Goal: Transaction & Acquisition: Book appointment/travel/reservation

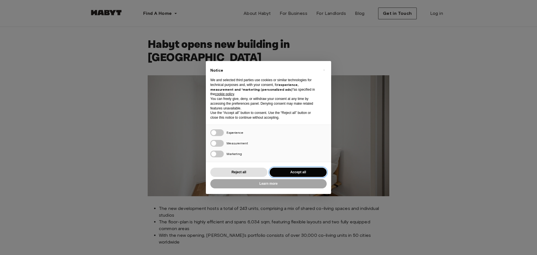
click at [306, 175] on button "Accept all" at bounding box center [297, 171] width 57 height 9
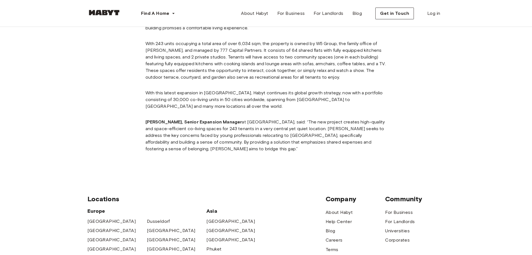
scroll to position [391, 0]
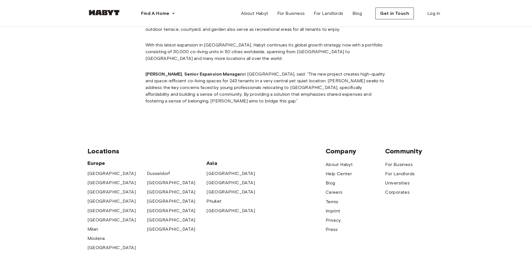
click at [108, 9] on div at bounding box center [104, 13] width 34 height 19
click at [104, 13] on img at bounding box center [104, 13] width 34 height 6
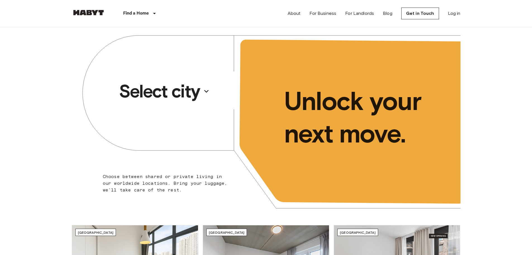
click at [157, 90] on p "Select city" at bounding box center [159, 91] width 81 height 22
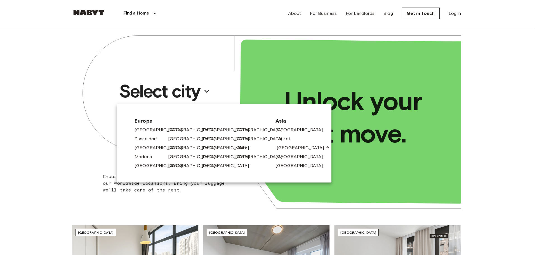
click at [280, 147] on link "[GEOGRAPHIC_DATA]" at bounding box center [302, 147] width 53 height 7
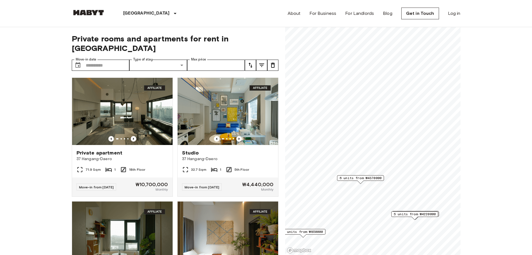
click at [363, 178] on span "6 units from ₩4370000" at bounding box center [361, 177] width 42 height 5
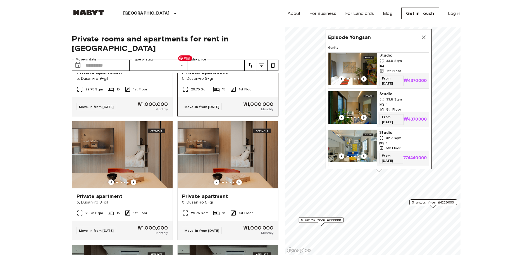
scroll to position [1059, 0]
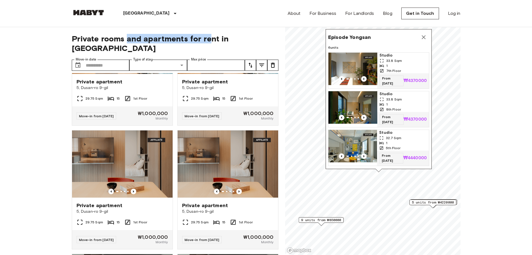
drag, startPoint x: 127, startPoint y: 38, endPoint x: 213, endPoint y: 39, distance: 85.8
click at [212, 39] on span "Private rooms and apartments for rent in Seoul" at bounding box center [175, 43] width 207 height 19
click at [213, 39] on span "Private rooms and apartments for rent in Seoul" at bounding box center [175, 43] width 207 height 19
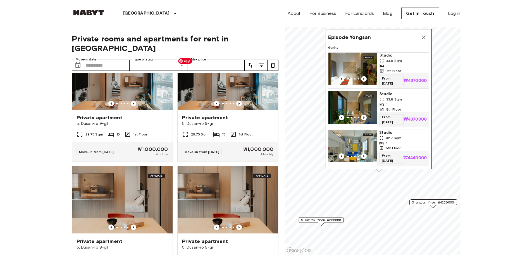
scroll to position [976, 0]
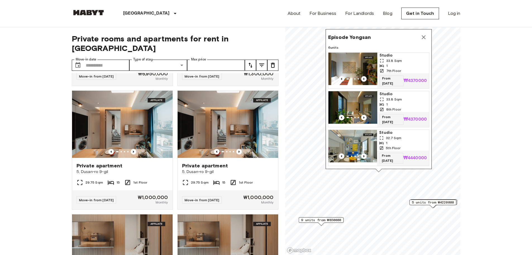
drag, startPoint x: 41, startPoint y: 157, endPoint x: 70, endPoint y: 75, distance: 87.5
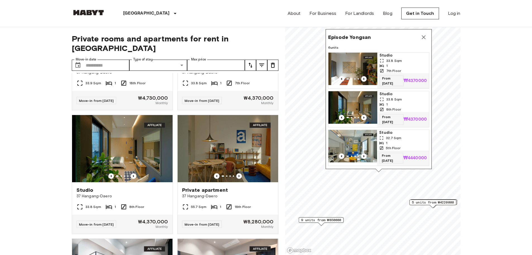
scroll to position [81, 0]
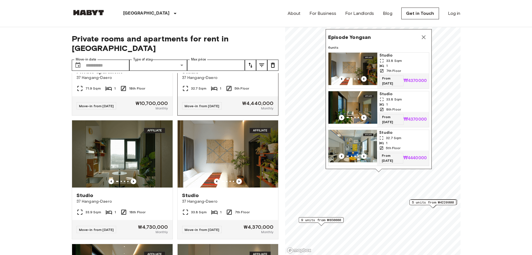
click at [238, 97] on div "Private apartment 37 Hangang-Daero 71.9 Sqm 1 18th Floor Move-in from 20 Sep 25…" at bounding box center [172, 164] width 211 height 182
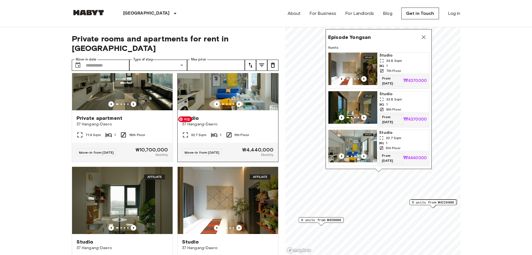
scroll to position [0, 0]
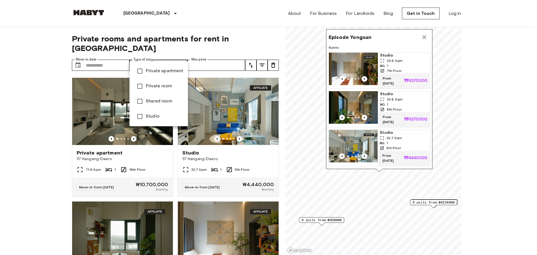
click at [162, 113] on span "Studio" at bounding box center [165, 116] width 38 height 7
type input "******"
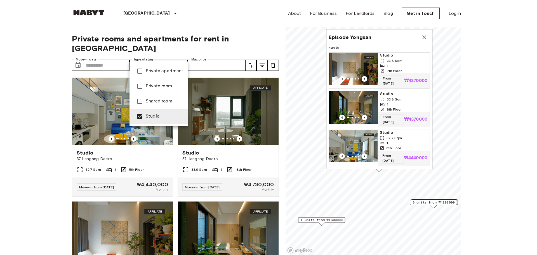
click at [267, 105] on div at bounding box center [268, 127] width 537 height 255
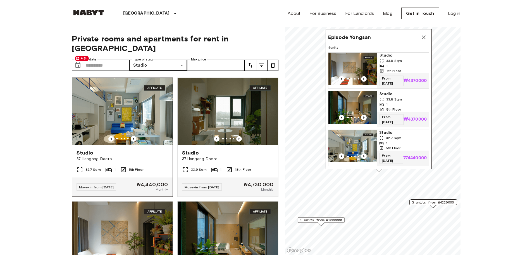
click at [101, 103] on img at bounding box center [122, 111] width 101 height 67
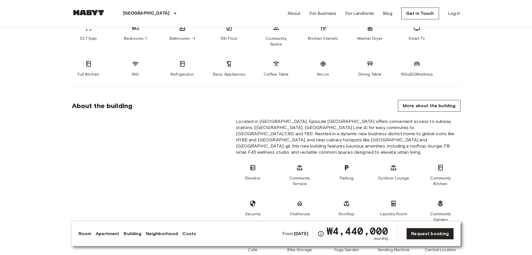
scroll to position [224, 0]
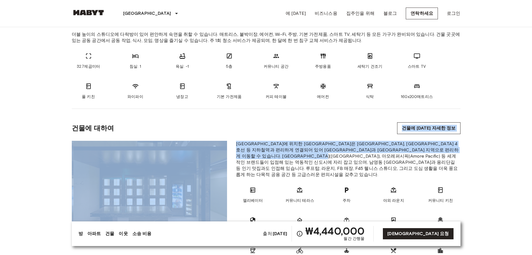
drag, startPoint x: 330, startPoint y: 144, endPoint x: 264, endPoint y: 133, distance: 67.6
click at [264, 133] on section "건물에 대하여 건물에 [DATE] 자세한 정보 [GEOGRAPHIC_DATA]에 위치한 에피소드 용산은 [GEOGRAPHIC_DATA], [G…" at bounding box center [266, 205] width 389 height 192
click at [264, 133] on div "건물에 대하여 건물에 대한 자세한 정보" at bounding box center [266, 128] width 389 height 12
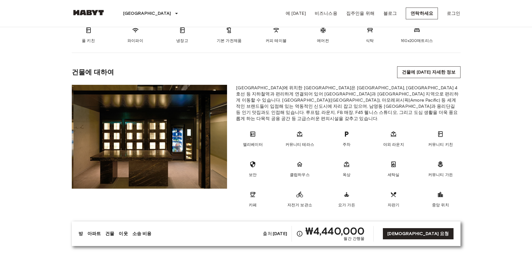
scroll to position [307, 0]
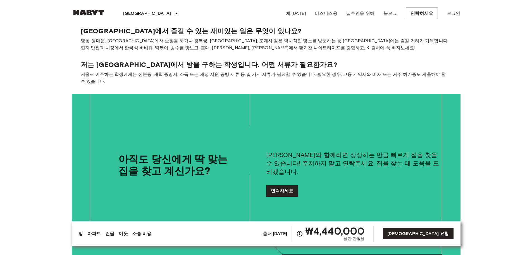
scroll to position [1090, 0]
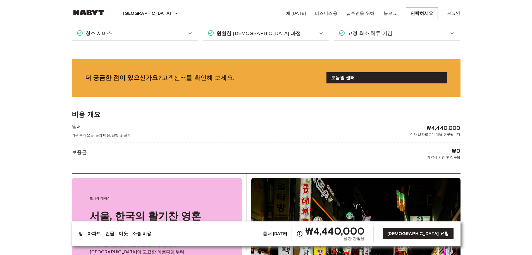
drag, startPoint x: 484, startPoint y: 101, endPoint x: 491, endPoint y: 49, distance: 53.0
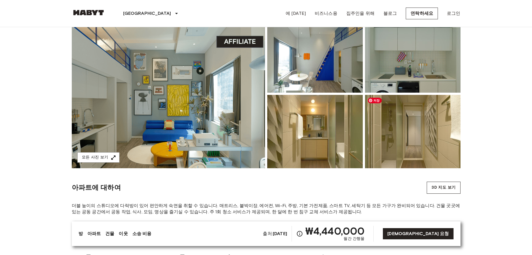
scroll to position [0, 0]
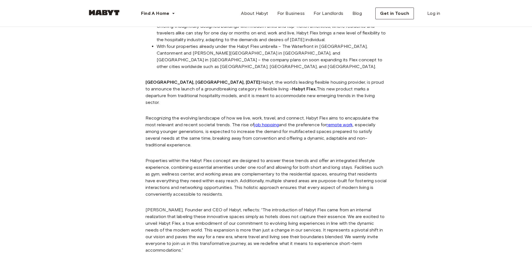
scroll to position [56, 0]
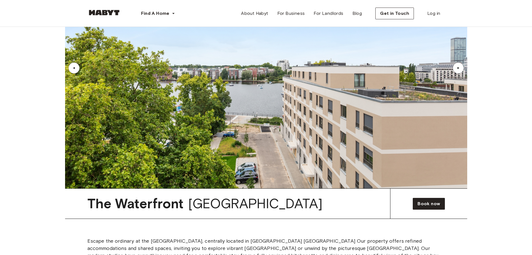
scroll to position [307, 0]
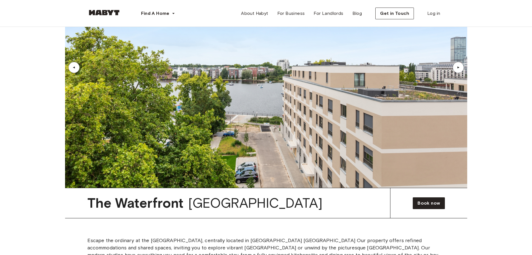
click at [458, 70] on div "▲" at bounding box center [458, 67] width 11 height 11
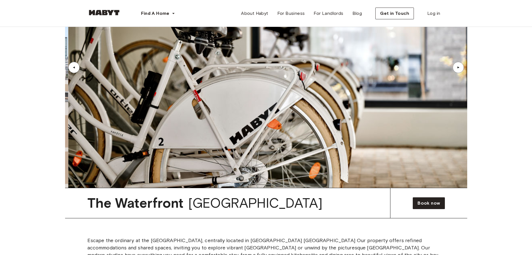
click at [457, 69] on div "▲" at bounding box center [458, 67] width 11 height 11
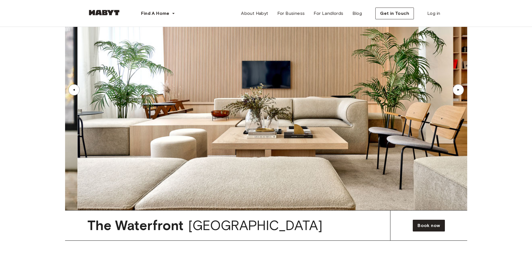
scroll to position [252, 0]
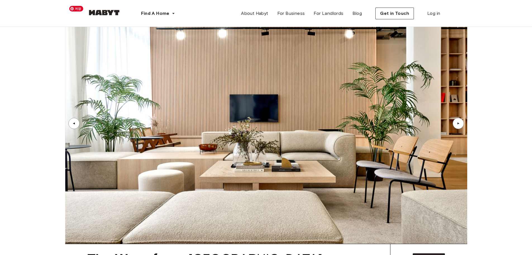
click at [461, 123] on div "▲" at bounding box center [459, 123] width 6 height 3
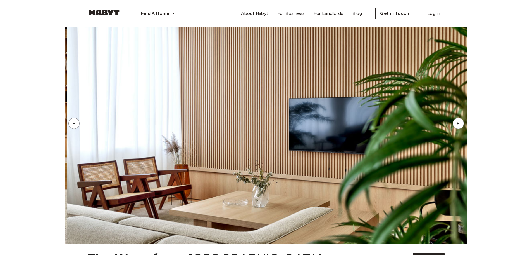
click at [460, 122] on div "▲" at bounding box center [459, 123] width 6 height 3
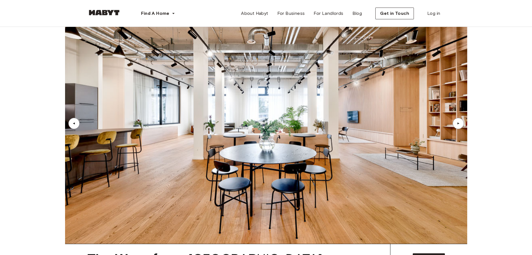
click at [460, 122] on div "▲" at bounding box center [459, 123] width 6 height 3
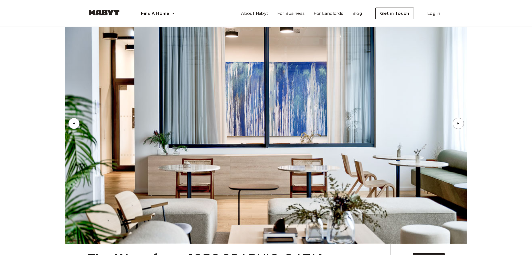
click at [460, 122] on div "▲" at bounding box center [459, 123] width 6 height 3
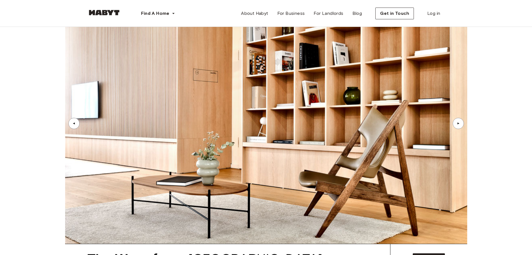
click at [460, 122] on div "▲" at bounding box center [459, 123] width 6 height 3
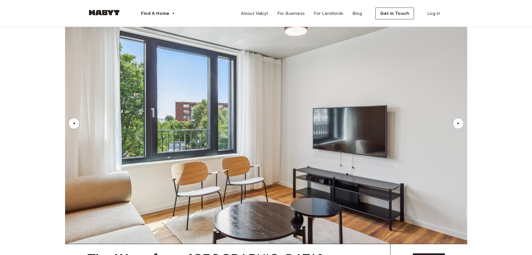
click at [460, 122] on div "▲" at bounding box center [459, 123] width 6 height 3
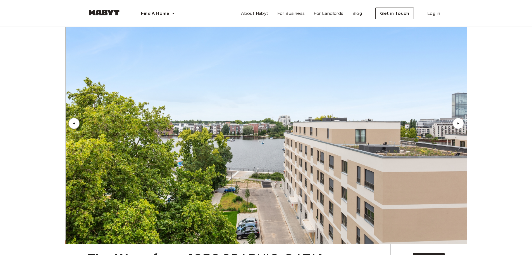
click at [460, 122] on div "▲" at bounding box center [459, 123] width 6 height 3
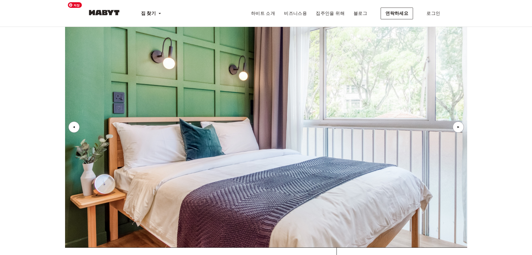
scroll to position [643, 0]
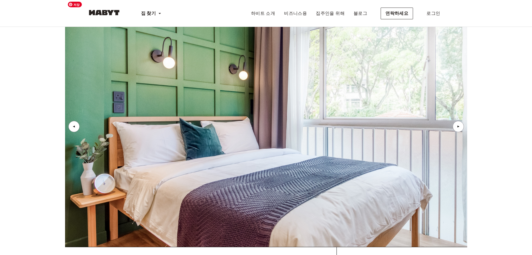
click at [454, 115] on img at bounding box center [266, 126] width 403 height 240
click at [462, 121] on div "▲" at bounding box center [458, 126] width 11 height 11
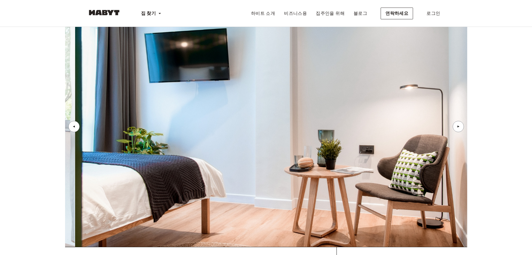
click at [461, 121] on div "▲" at bounding box center [458, 126] width 11 height 11
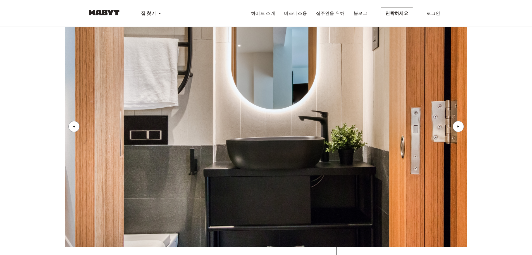
click at [461, 121] on div "▲" at bounding box center [458, 126] width 11 height 11
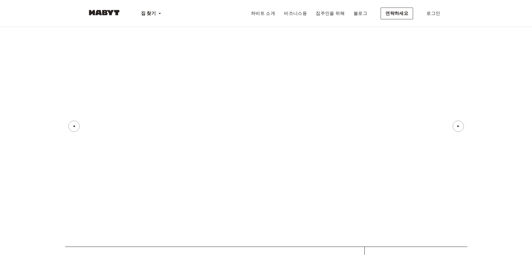
scroll to position [1034, 0]
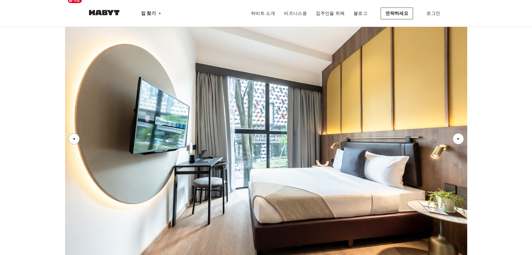
click at [460, 137] on font "▲" at bounding box center [459, 138] width 4 height 3
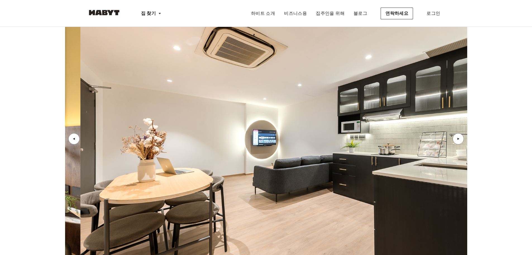
click at [460, 137] on font "▲" at bounding box center [459, 138] width 4 height 3
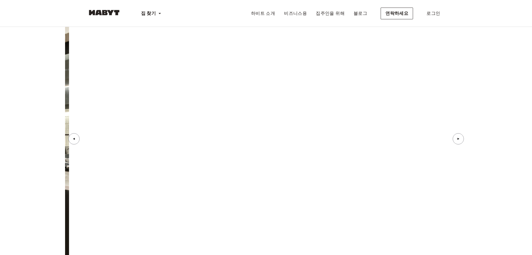
click at [460, 137] on font "▲" at bounding box center [459, 138] width 4 height 3
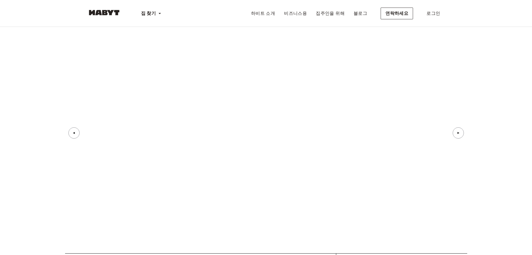
scroll to position [1453, 0]
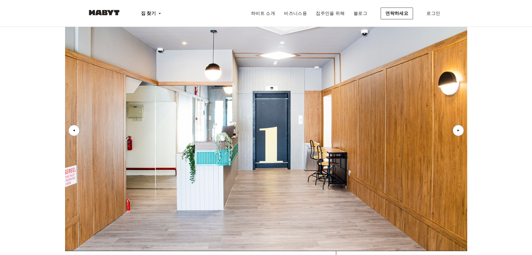
click at [460, 125] on div "▲" at bounding box center [458, 130] width 11 height 11
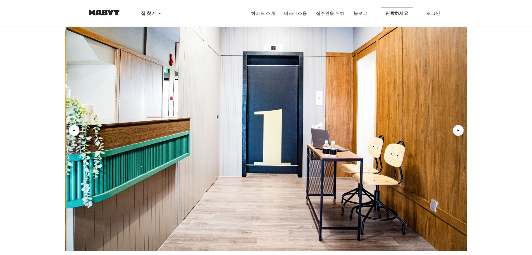
click at [460, 129] on font "▲" at bounding box center [459, 130] width 4 height 3
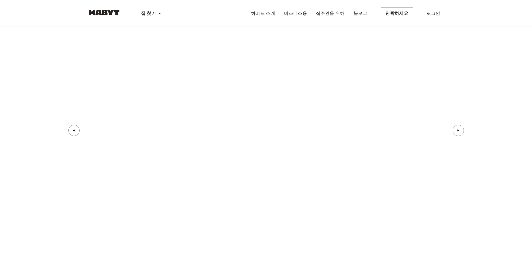
click at [460, 129] on font "▲" at bounding box center [459, 130] width 4 height 3
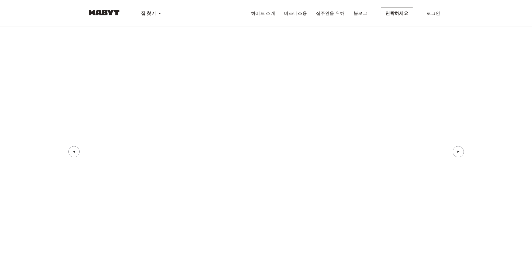
scroll to position [1817, 0]
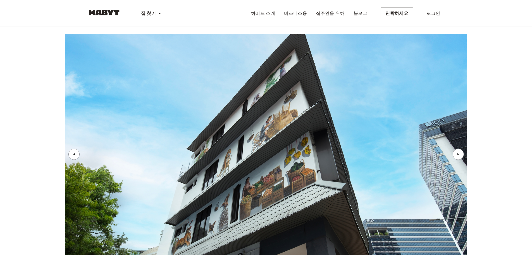
click at [461, 148] on div "▲" at bounding box center [458, 153] width 11 height 11
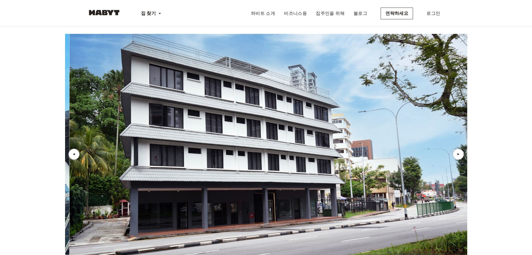
click at [460, 148] on div "▲" at bounding box center [458, 153] width 11 height 11
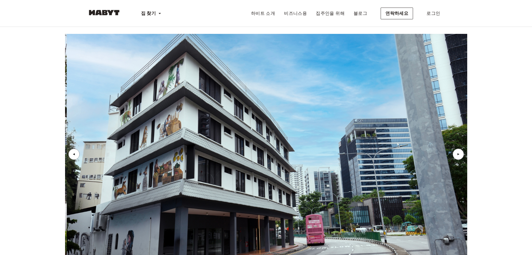
click at [460, 148] on div "▲" at bounding box center [458, 153] width 11 height 11
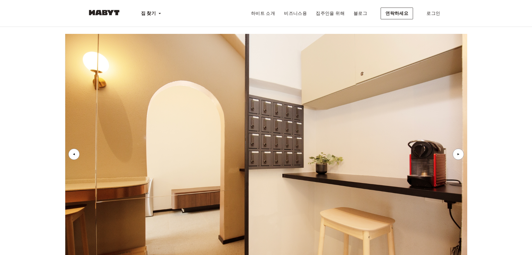
click at [460, 148] on div "▲" at bounding box center [458, 153] width 11 height 11
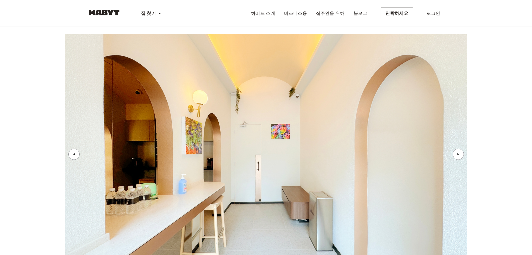
click at [460, 148] on div "▲" at bounding box center [458, 153] width 11 height 11
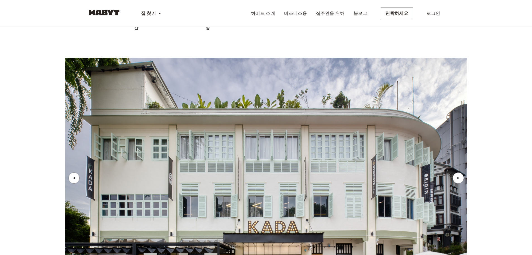
scroll to position [2236, 0]
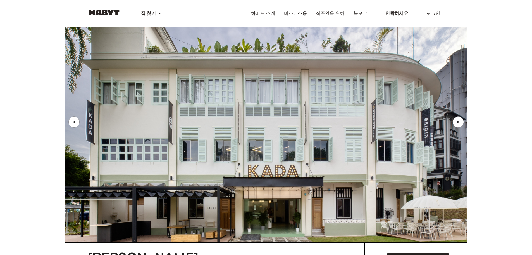
click at [459, 116] on div "▲" at bounding box center [458, 121] width 11 height 11
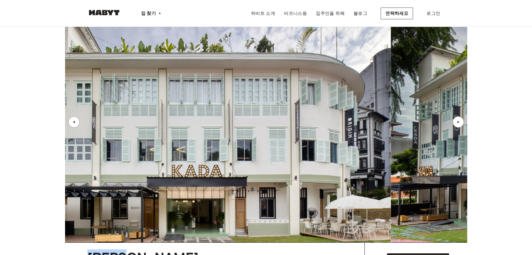
click at [459, 116] on div "▲" at bounding box center [458, 121] width 11 height 11
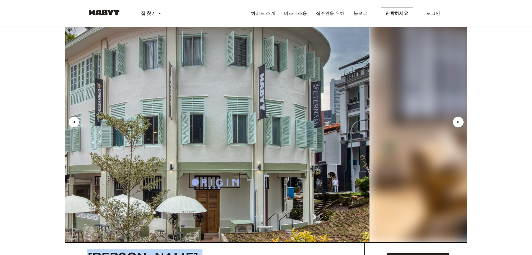
click at [459, 116] on div "▲" at bounding box center [458, 121] width 11 height 11
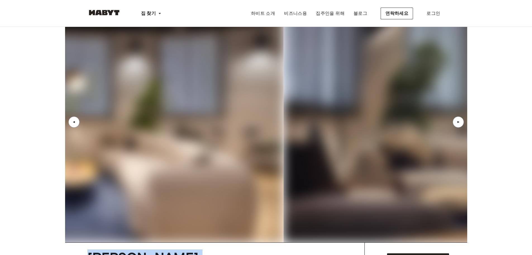
click at [459, 116] on div "▲" at bounding box center [458, 121] width 11 height 11
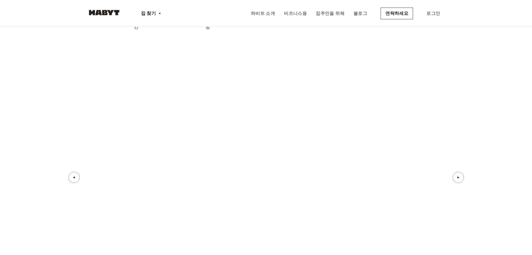
scroll to position [2180, 0]
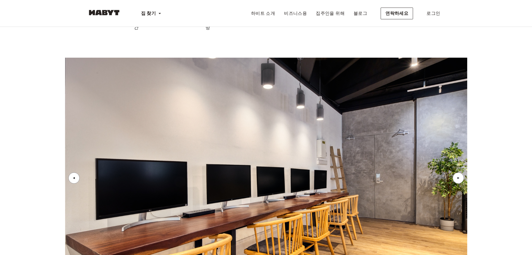
click at [69, 172] on div "▲" at bounding box center [73, 177] width 11 height 11
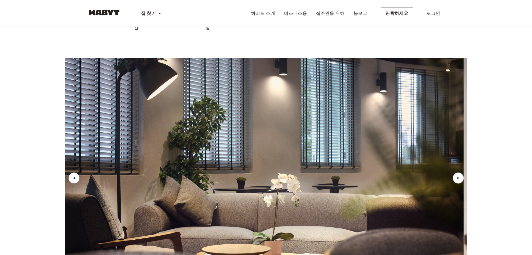
click at [70, 172] on div "▲" at bounding box center [73, 177] width 11 height 11
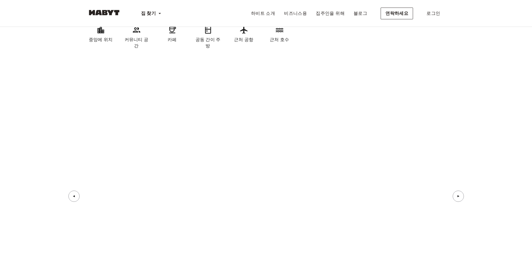
scroll to position [0, 0]
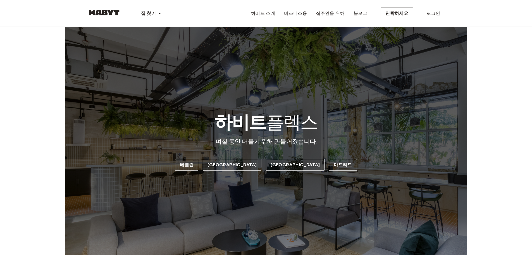
drag, startPoint x: 429, startPoint y: 117, endPoint x: 434, endPoint y: 31, distance: 86.8
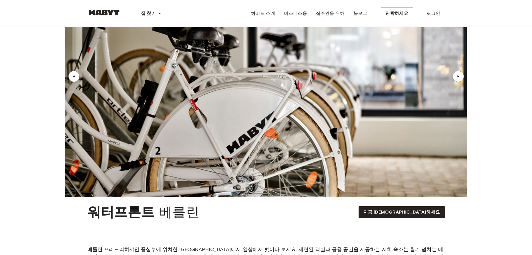
scroll to position [280, 0]
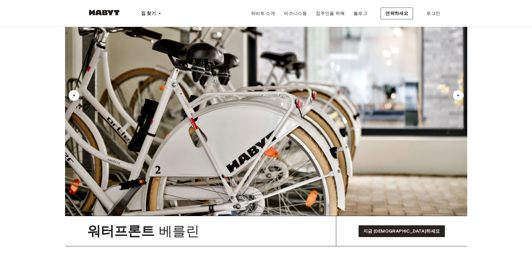
click at [457, 95] on div "▲" at bounding box center [459, 95] width 6 height 3
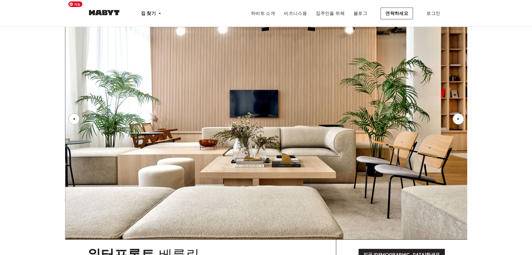
scroll to position [252, 0]
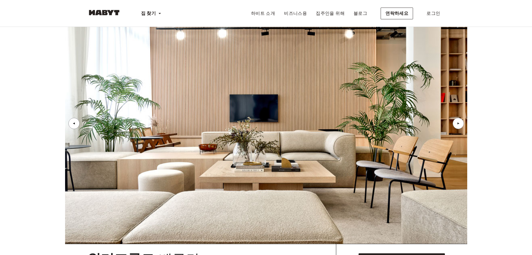
click at [76, 121] on div "▲" at bounding box center [73, 123] width 11 height 11
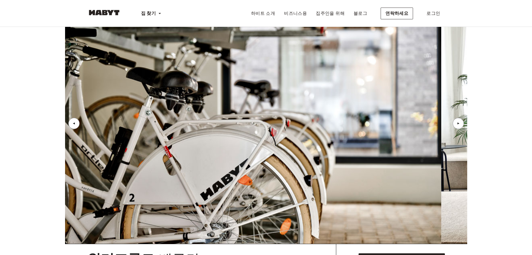
click at [72, 122] on font "▲" at bounding box center [74, 123] width 4 height 3
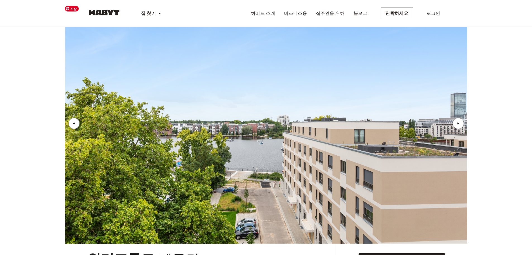
click at [454, 124] on div "▲" at bounding box center [458, 123] width 11 height 11
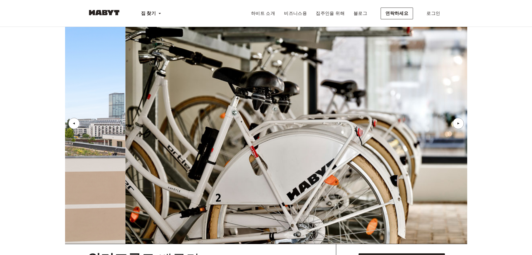
click at [456, 123] on div "▲" at bounding box center [458, 123] width 11 height 11
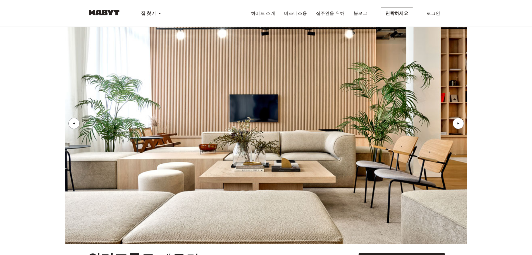
click at [455, 124] on div "▲" at bounding box center [458, 123] width 11 height 11
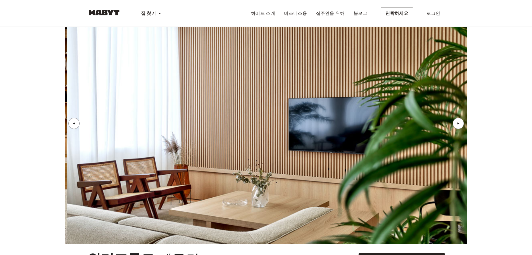
click at [456, 124] on div "▲" at bounding box center [459, 123] width 6 height 3
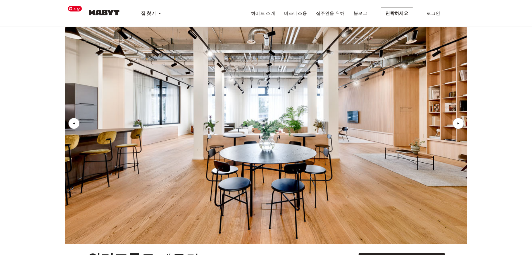
click at [456, 120] on div "▲" at bounding box center [458, 123] width 11 height 11
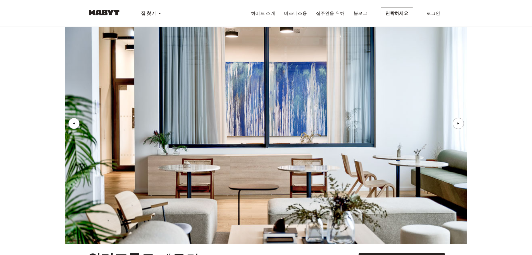
click at [457, 122] on font "▲" at bounding box center [459, 123] width 4 height 3
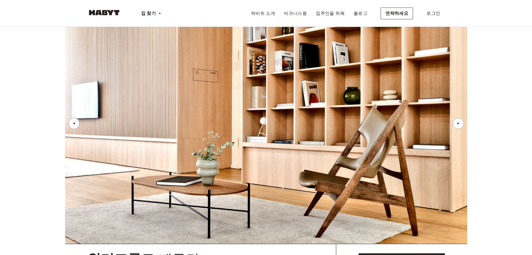
click at [75, 122] on font "▲" at bounding box center [74, 123] width 4 height 3
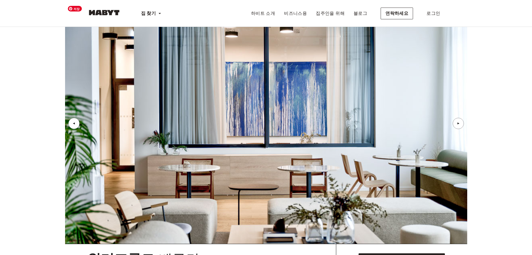
click at [456, 125] on div "▲" at bounding box center [458, 123] width 11 height 11
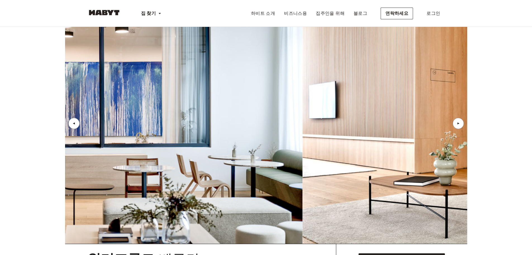
click at [458, 123] on font "▲" at bounding box center [459, 123] width 4 height 3
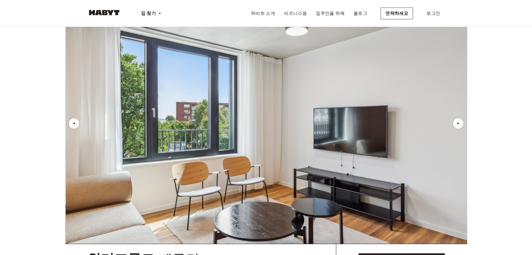
click at [459, 123] on font "▲" at bounding box center [459, 123] width 4 height 3
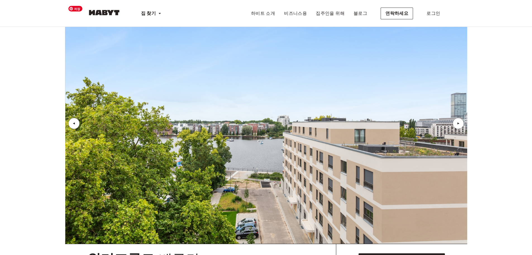
click at [70, 124] on div "▲" at bounding box center [73, 123] width 11 height 11
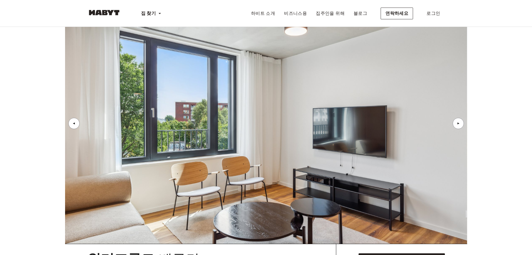
click at [73, 123] on font "▲" at bounding box center [74, 123] width 4 height 3
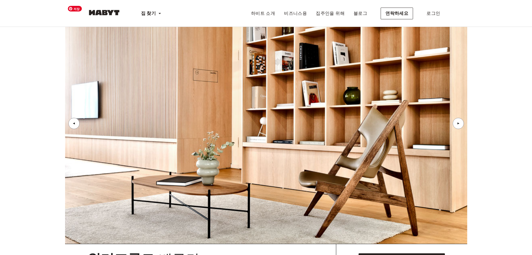
click at [69, 122] on div "▲ ▲" at bounding box center [266, 123] width 403 height 240
click at [70, 123] on div "▲" at bounding box center [73, 123] width 11 height 11
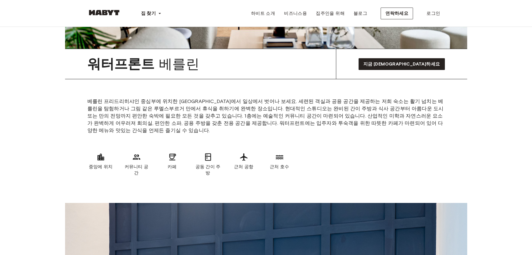
scroll to position [447, 0]
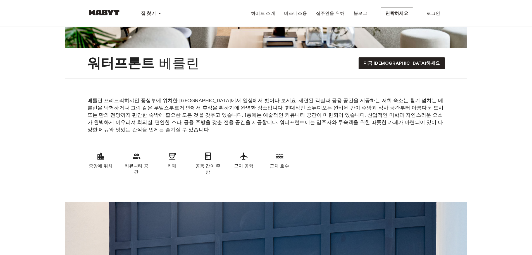
click at [331, 138] on div "중앙에 위치 커뮤니티 공간 카페 공동 간이 주방 근처 공항 근처 호수" at bounding box center [266, 163] width 358 height 50
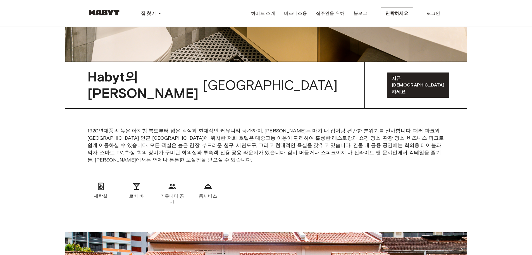
scroll to position [1398, 0]
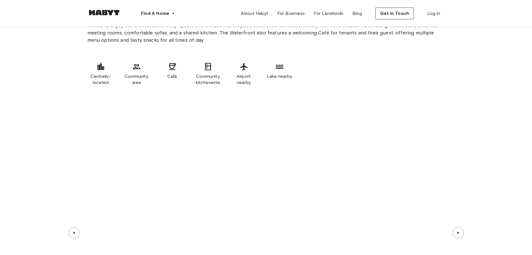
scroll to position [615, 0]
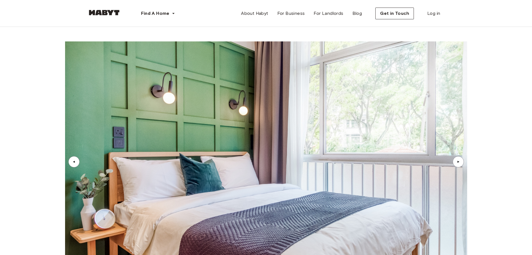
click at [109, 12] on img at bounding box center [104, 13] width 34 height 6
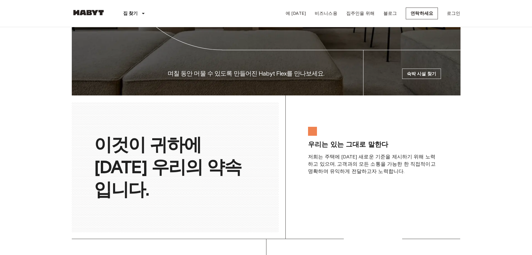
scroll to position [950, 0]
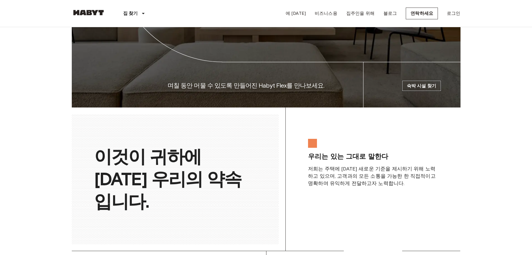
click at [427, 88] on font "숙박 시설 찾기" at bounding box center [421, 85] width 29 height 5
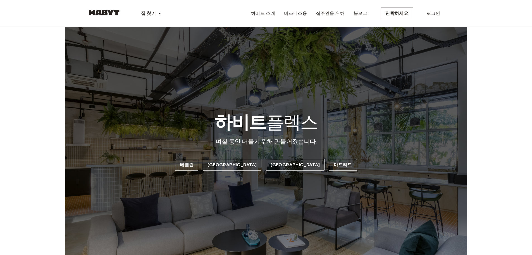
drag, startPoint x: 243, startPoint y: 124, endPoint x: 345, endPoint y: 138, distance: 103.2
click at [345, 138] on div "하비트 플렉스 며칠 동안 머물기 위해 만들어졌습니다. 베를린 [GEOGRAPHIC_DATA] [GEOGRAPHIC_DATA] [GEOGRAPH…" at bounding box center [266, 141] width 403 height 228
click at [364, 126] on div "하비트 플렉스 며칠 동안 머물기 위해 만들어졌습니다. 베를린 싱가포르 홍콩 마드리드" at bounding box center [266, 141] width 403 height 228
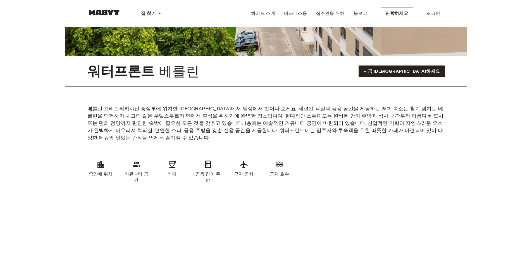
scroll to position [447, 0]
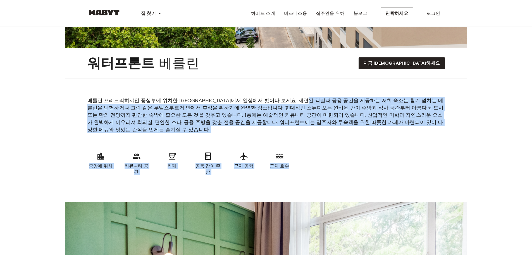
drag, startPoint x: 314, startPoint y: 98, endPoint x: 348, endPoint y: 133, distance: 48.0
click at [348, 133] on div "베를린 프리드리히샤인 중심부에 위치한 워터프런트에서 일상에서 벗어나 보세요. 세련된 객실과 공용 공간을 제공하는 저희 숙소는 활기 넘치는 베를…" at bounding box center [266, 140] width 403 height 124
click at [348, 138] on div "중앙에 위치 커뮤니티 공간 카페 공동 간이 주방 근처 공항 근처 호수" at bounding box center [266, 163] width 358 height 50
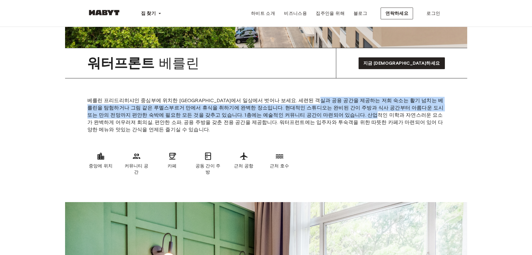
drag, startPoint x: 325, startPoint y: 97, endPoint x: 322, endPoint y: 89, distance: 9.2
click at [323, 91] on div "베를린 프리드리히샤인 중심부에 위치한 워터프런트에서 일상에서 벗어나 보세요. 세련된 객실과 공용 공간을 제공하는 저희 숙소는 활기 넘치는 베를…" at bounding box center [266, 140] width 403 height 124
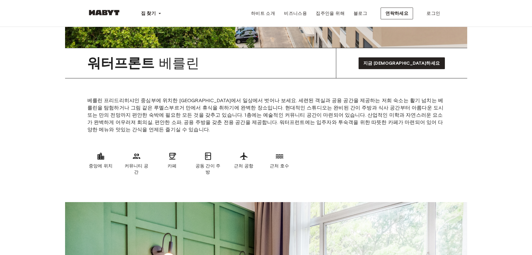
click at [322, 89] on div "베를린 프리드리히샤인 중심부에 위치한 워터프런트에서 일상에서 벗어나 보세요. 세련된 객실과 공용 공간을 제공하는 저희 숙소는 활기 넘치는 베를…" at bounding box center [266, 140] width 403 height 124
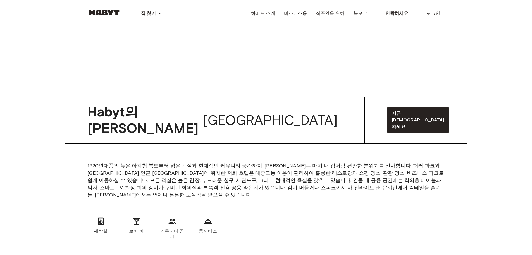
scroll to position [1202, 0]
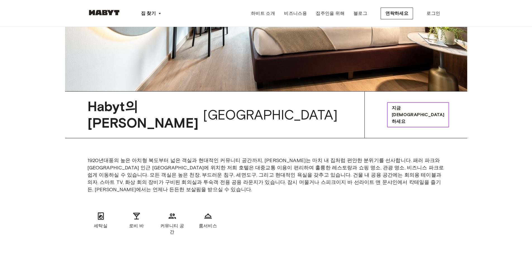
click at [418, 102] on link "지금 [DEMOGRAPHIC_DATA]하세요" at bounding box center [418, 114] width 62 height 25
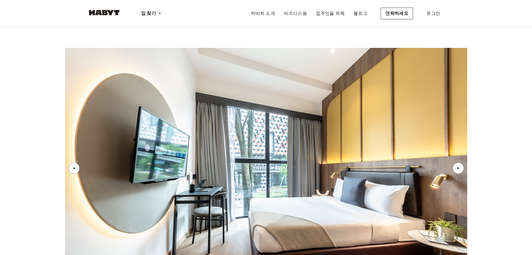
scroll to position [0, 0]
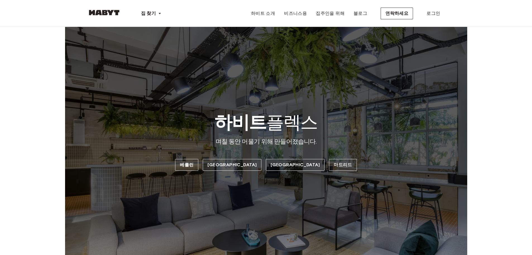
drag, startPoint x: 39, startPoint y: 98, endPoint x: 80, endPoint y: -29, distance: 133.5
drag, startPoint x: 33, startPoint y: 191, endPoint x: 46, endPoint y: 17, distance: 174.7
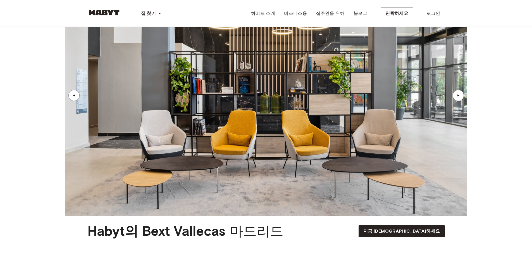
scroll to position [3103, 0]
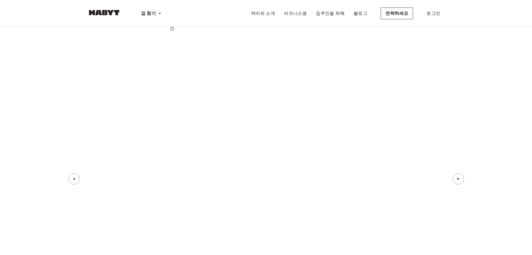
drag, startPoint x: 72, startPoint y: 159, endPoint x: 79, endPoint y: 41, distance: 118.7
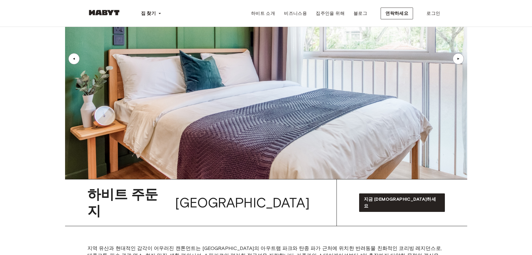
scroll to position [0, 0]
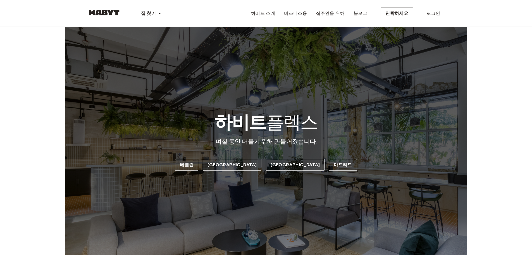
drag, startPoint x: 129, startPoint y: 137, endPoint x: 217, endPoint y: 46, distance: 127.1
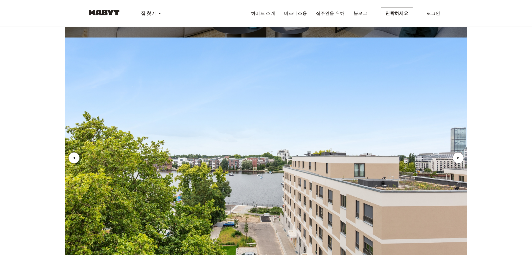
scroll to position [280, 0]
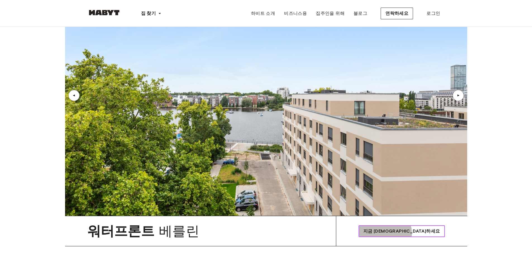
click at [431, 233] on font "지금 [DEMOGRAPHIC_DATA]하세요" at bounding box center [402, 230] width 77 height 5
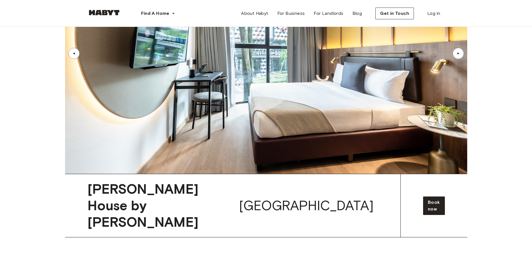
scroll to position [1090, 0]
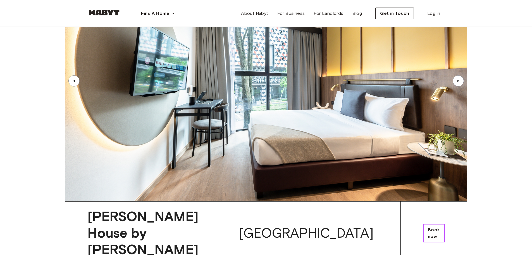
click at [428, 226] on span "Book now" at bounding box center [434, 232] width 12 height 13
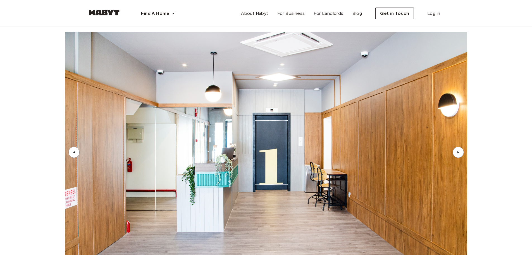
scroll to position [1593, 0]
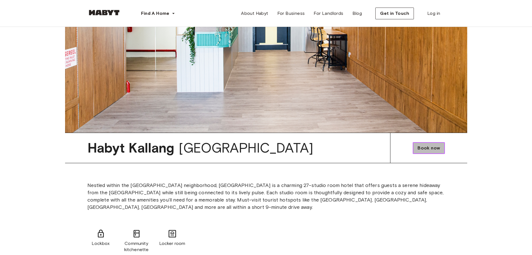
click at [432, 145] on span "Book now" at bounding box center [429, 148] width 22 height 7
